Goal: Find contact information: Find contact information

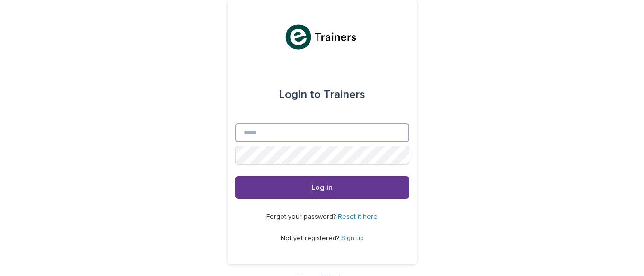
type input "**********"
click at [326, 192] on button "Log in" at bounding box center [322, 187] width 174 height 23
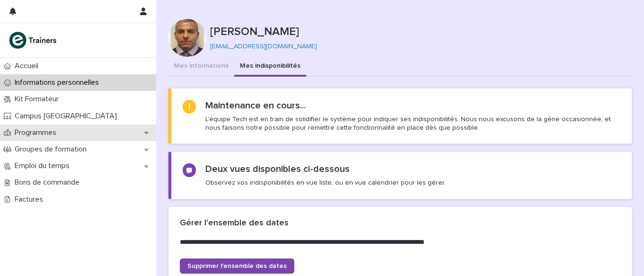
click at [51, 135] on p "Programmes" at bounding box center [37, 132] width 53 height 9
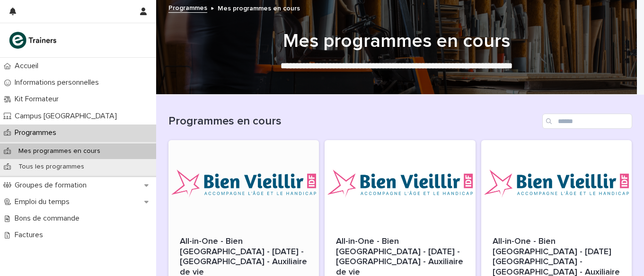
click at [242, 190] on div at bounding box center [243, 182] width 151 height 85
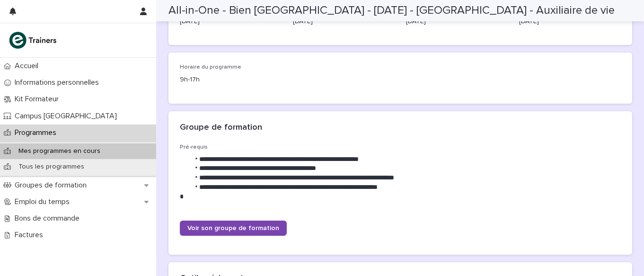
scroll to position [183, 0]
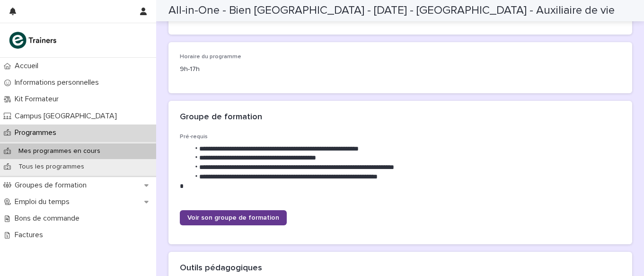
click at [213, 222] on link "Voir son groupe de formation" at bounding box center [233, 217] width 107 height 15
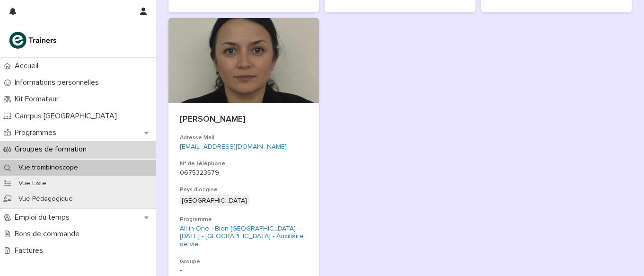
scroll to position [1524, 0]
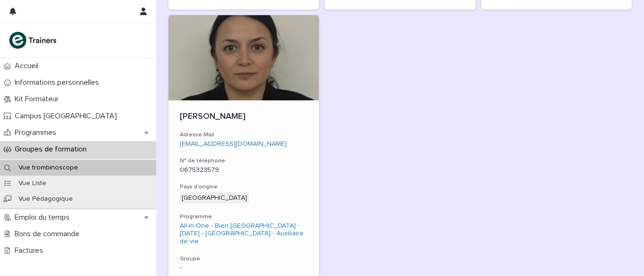
click at [268, 157] on h3 "N° de téléphone" at bounding box center [244, 161] width 128 height 8
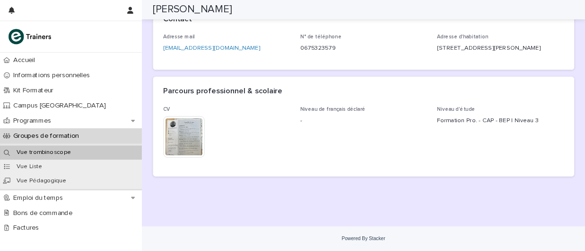
scroll to position [275, 0]
click at [199, 148] on img at bounding box center [202, 150] width 45 height 45
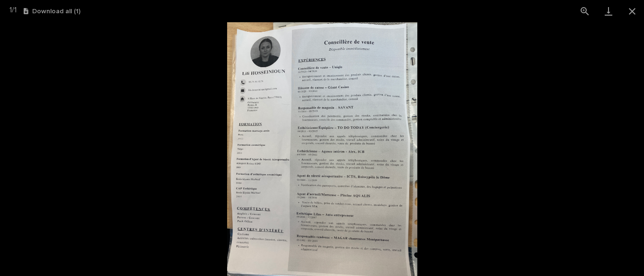
click at [320, 157] on img at bounding box center [322, 149] width 190 height 254
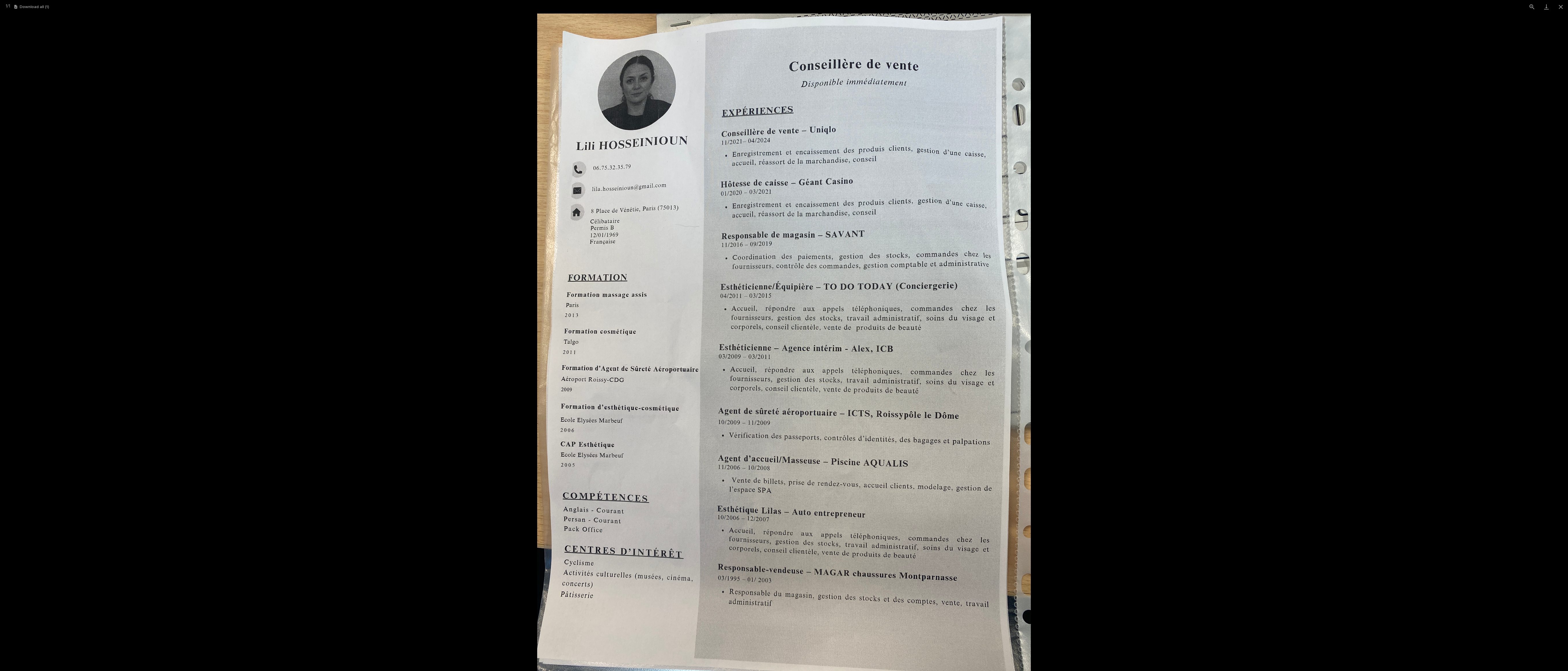
scroll to position [0, 0]
